Goal: Task Accomplishment & Management: Manage account settings

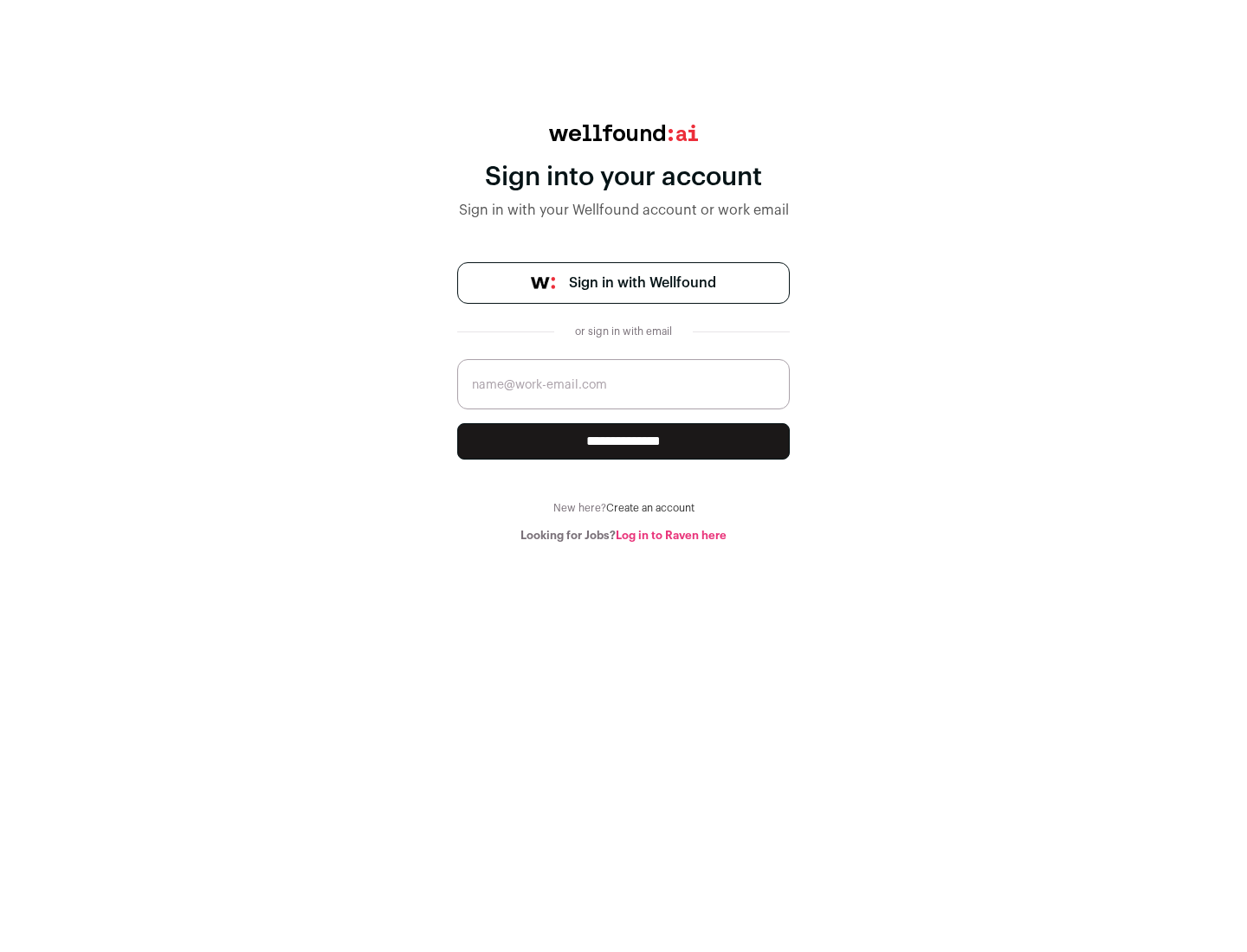
click at [642, 283] on span "Sign in with Wellfound" at bounding box center [642, 283] width 147 height 20
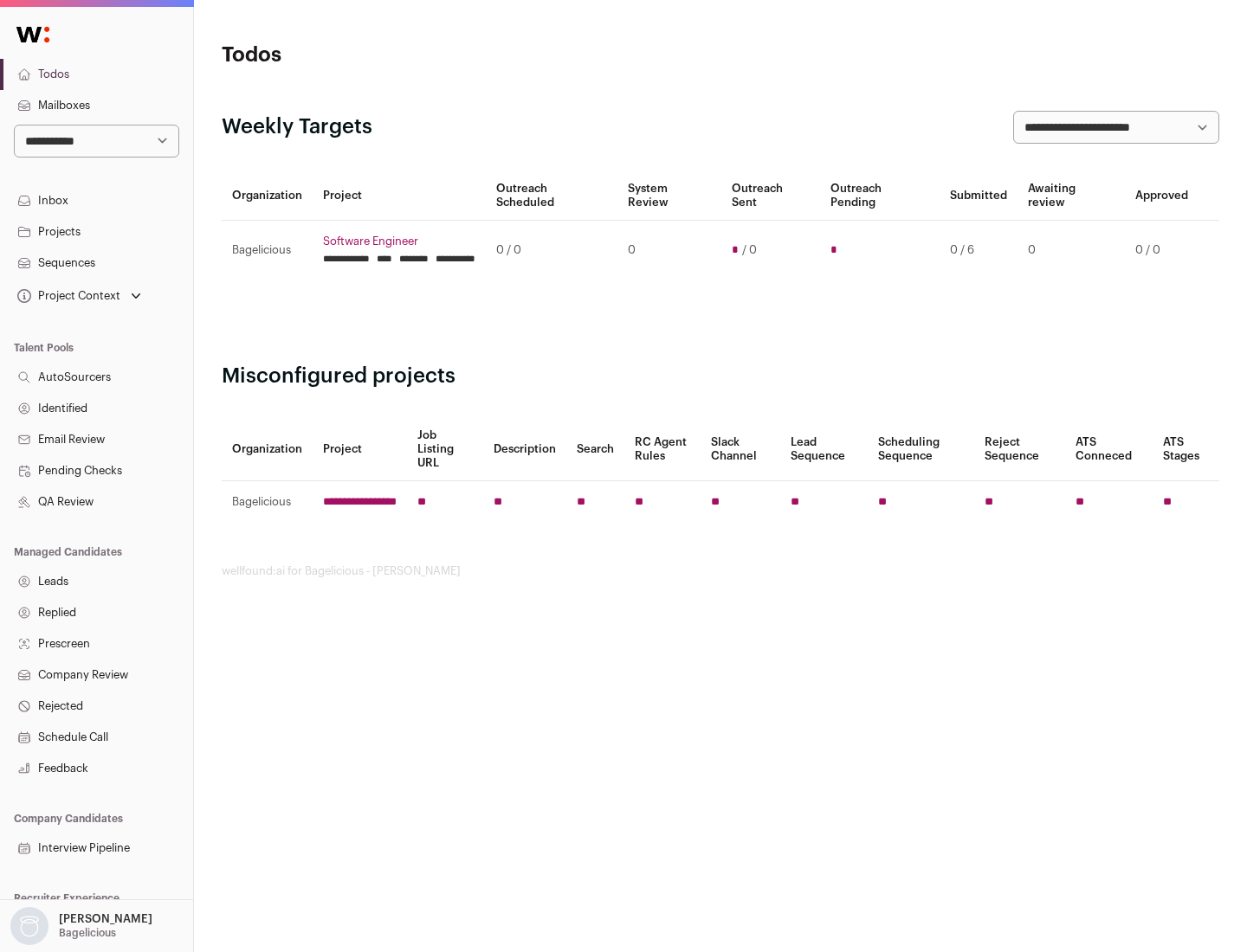
click at [96, 231] on link "Projects" at bounding box center [96, 232] width 193 height 31
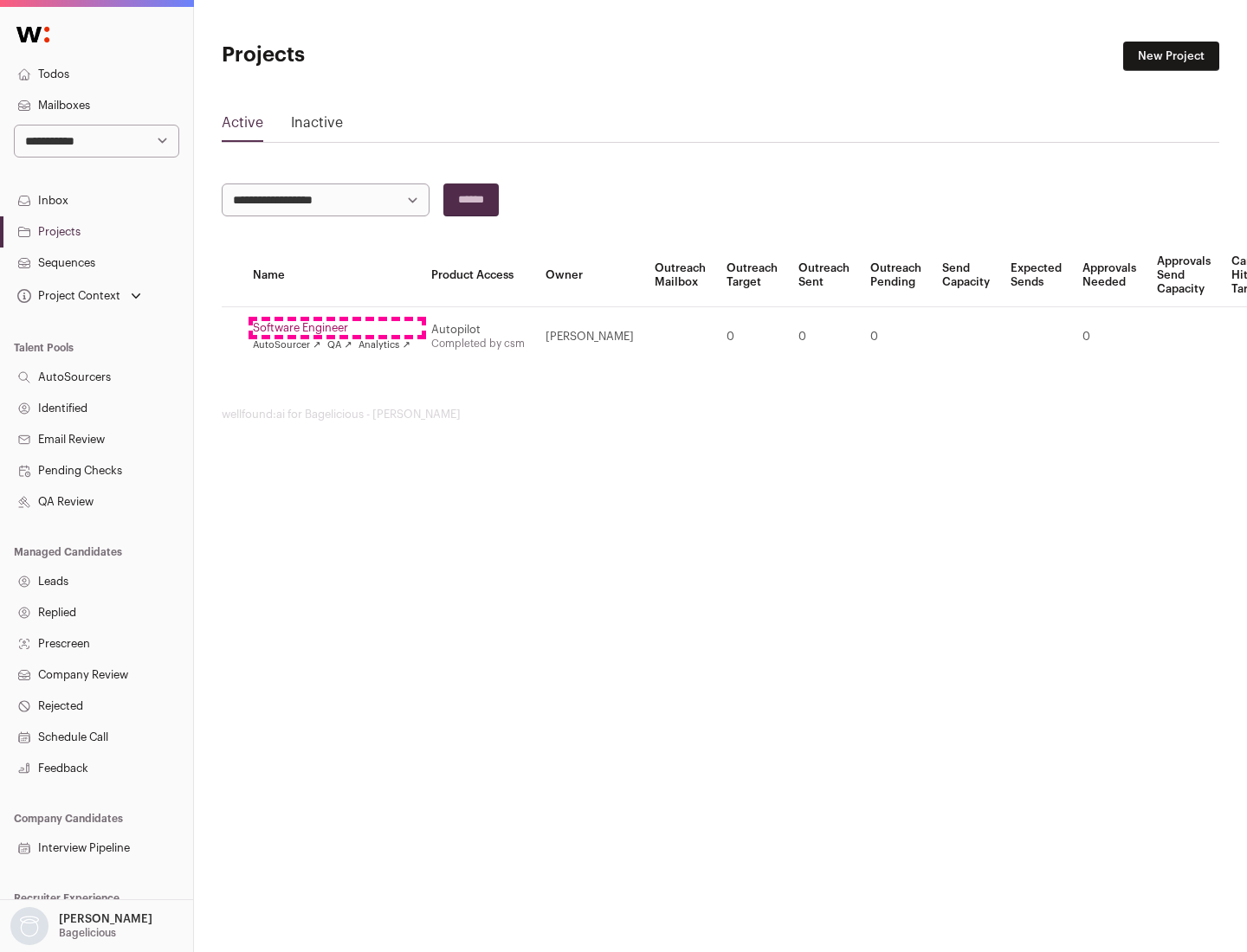
click at [337, 328] on link "Software Engineer" at bounding box center [332, 328] width 158 height 14
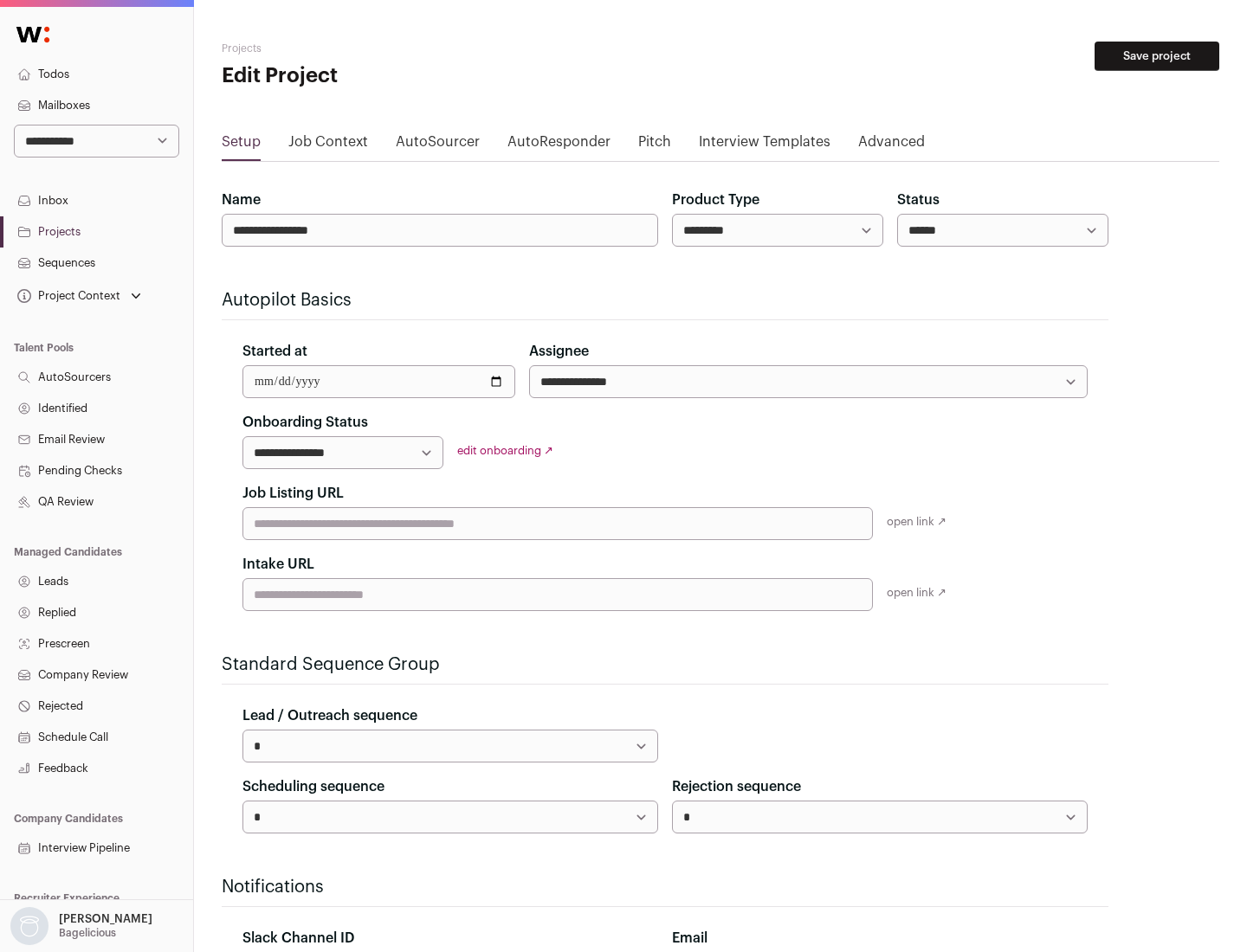
click at [1156, 56] on button "Save project" at bounding box center [1156, 56] width 125 height 30
